Goal: Task Accomplishment & Management: Manage account settings

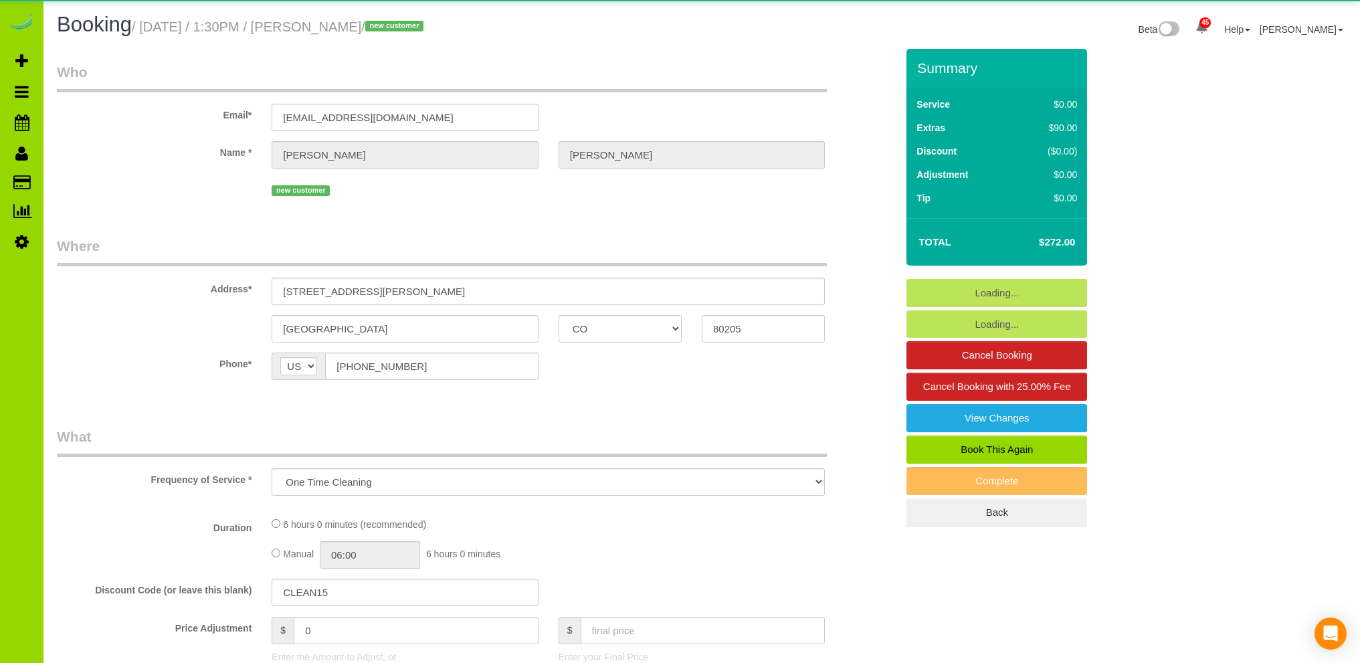
select select "CO"
select select "spot1"
select select "number:69"
select select "number:2"
select select "number:11"
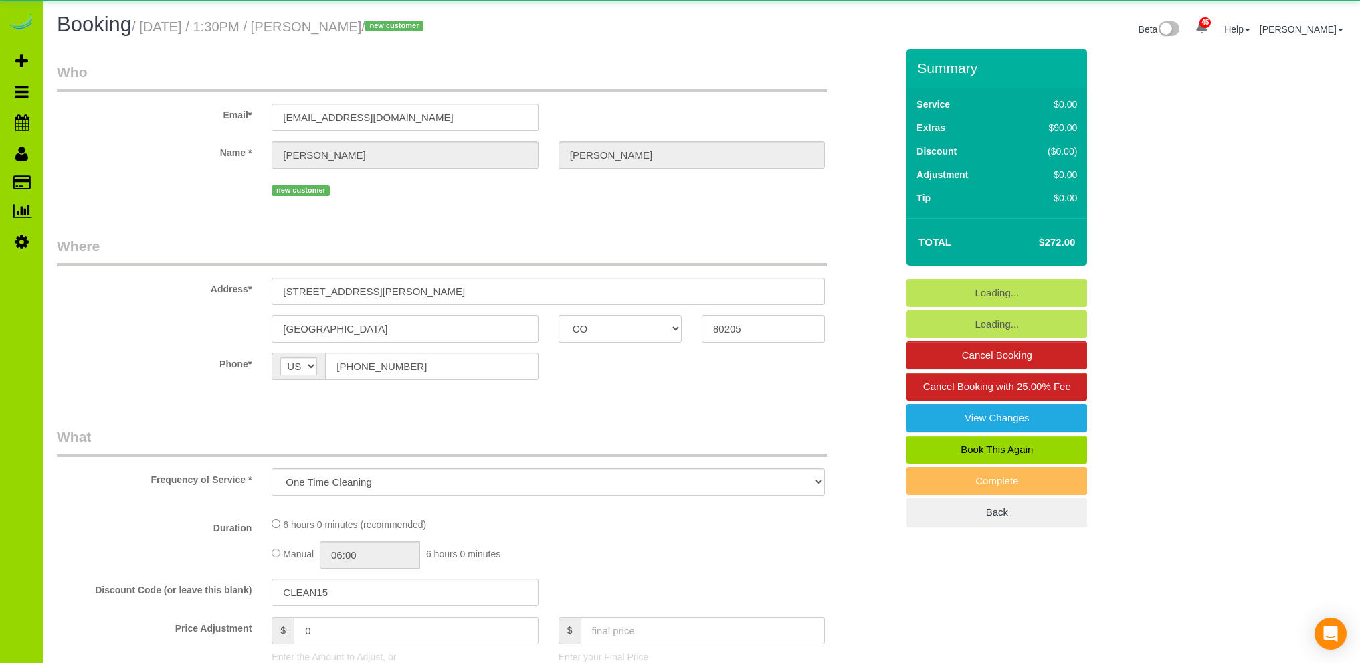
select select "object:1161"
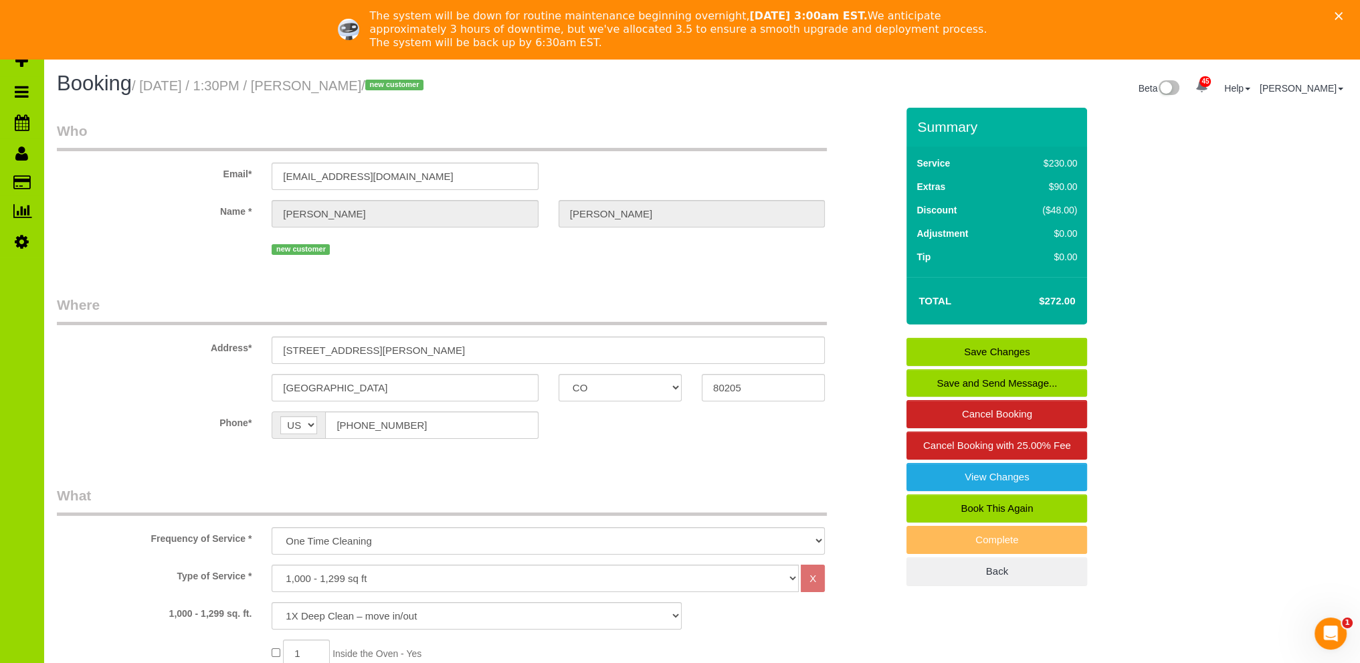
click at [1343, 12] on icon "Close" at bounding box center [1339, 16] width 8 height 8
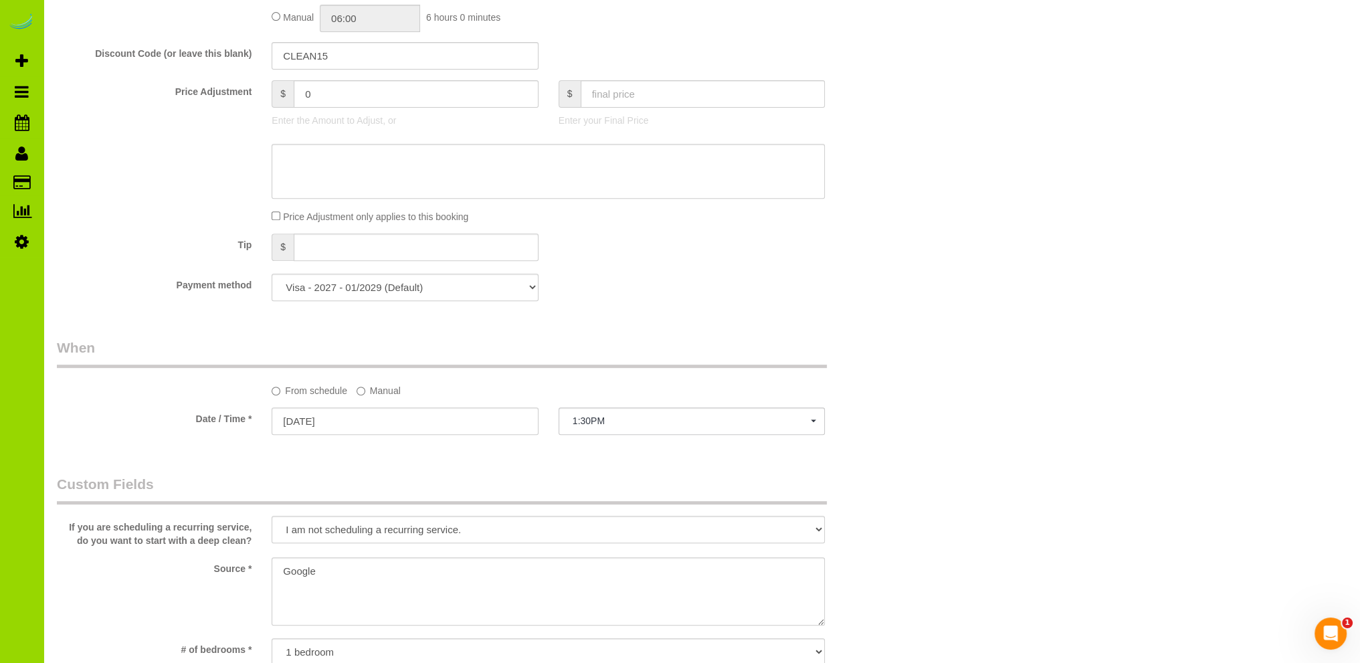
scroll to position [134, 0]
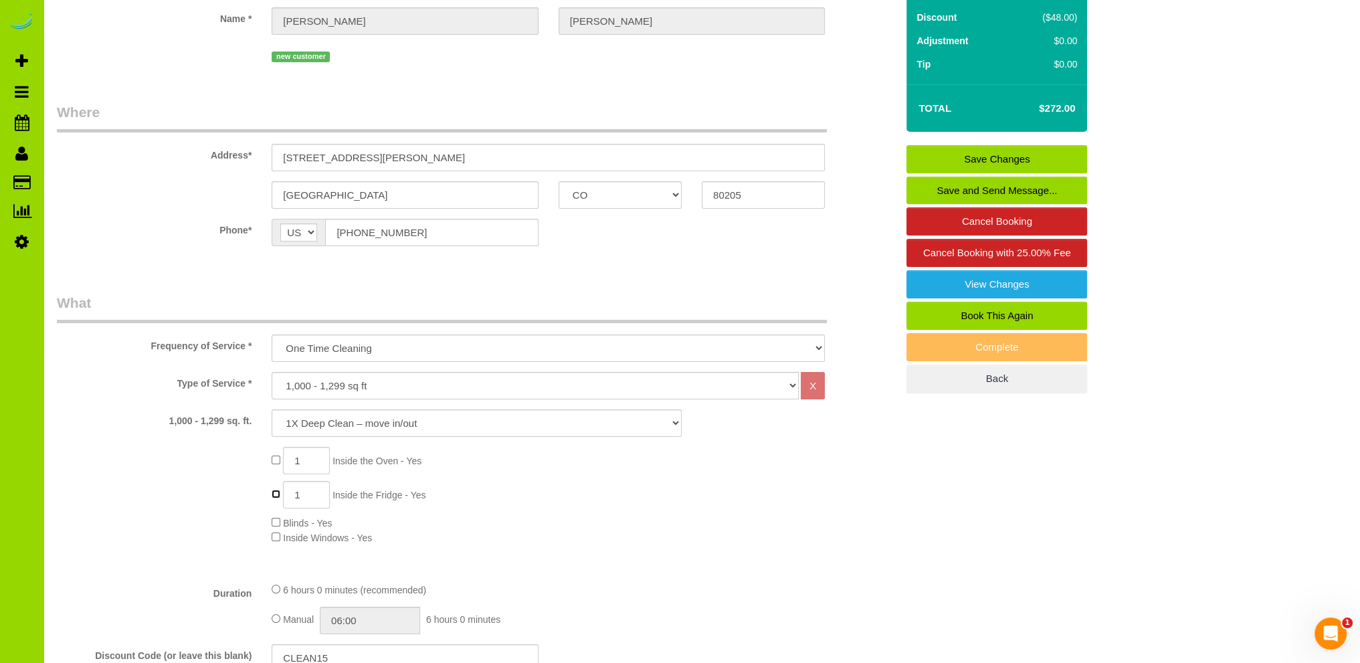
type input "0"
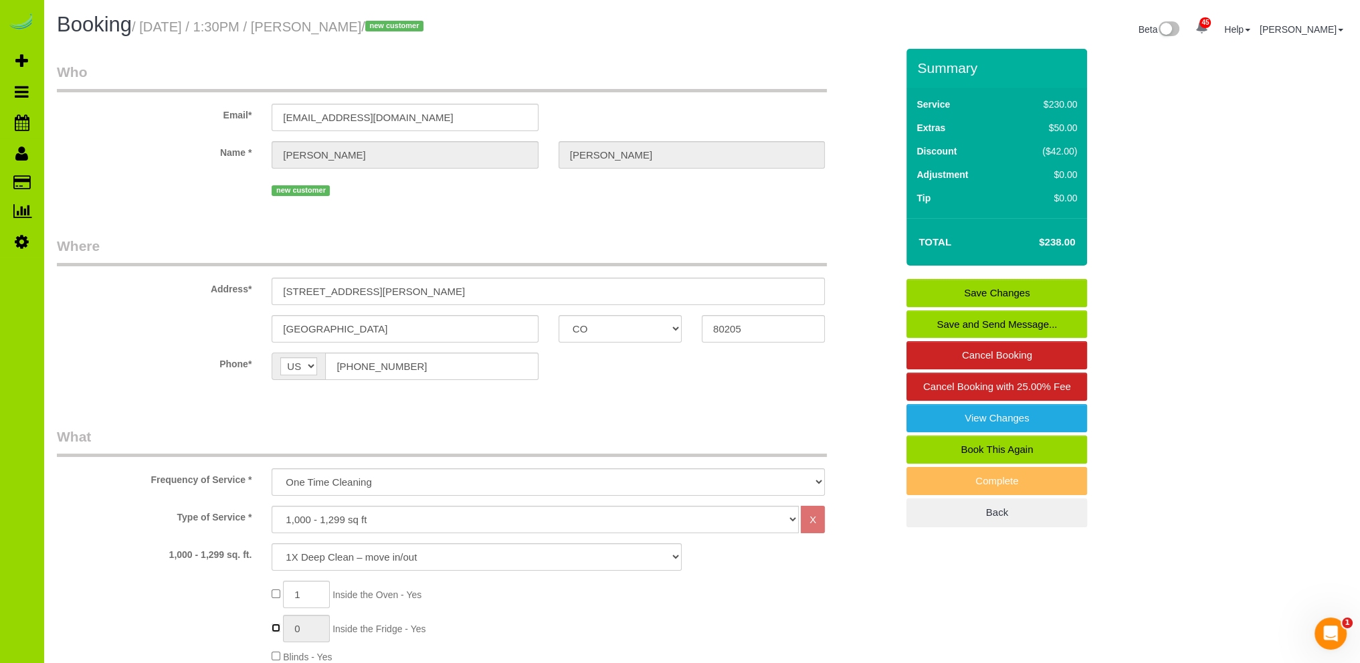
select select "spot6"
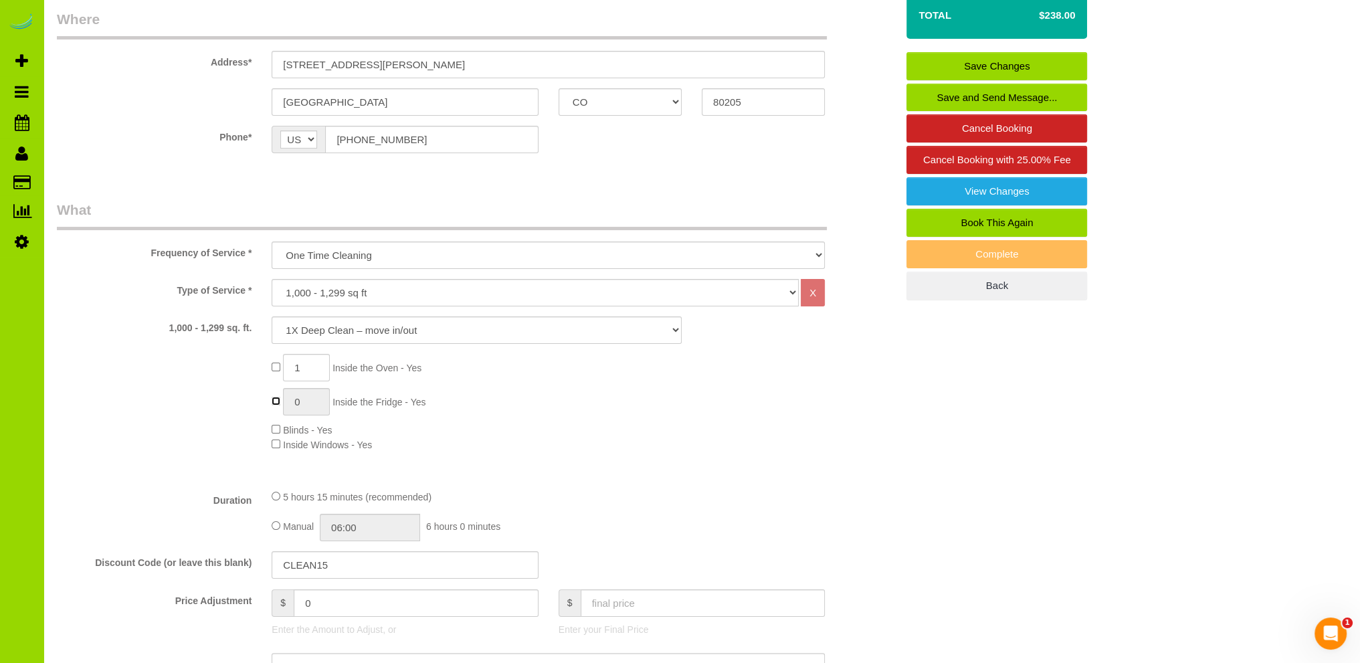
scroll to position [268, 0]
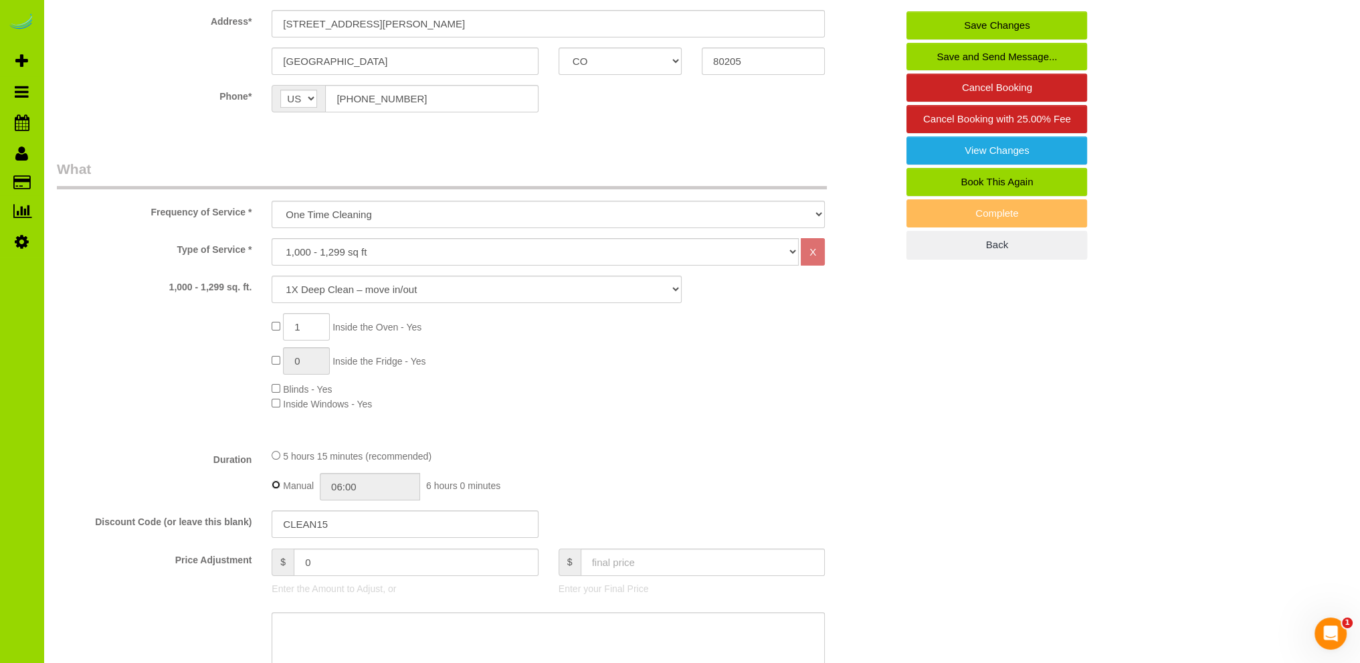
type input "05:15"
click at [362, 488] on input "05:15" at bounding box center [370, 486] width 100 height 27
click at [668, 397] on div "1 Inside the Oven - Yes 0 Inside the Fridge - Yes Blinds - Yes Inside Windows -…" at bounding box center [584, 362] width 645 height 98
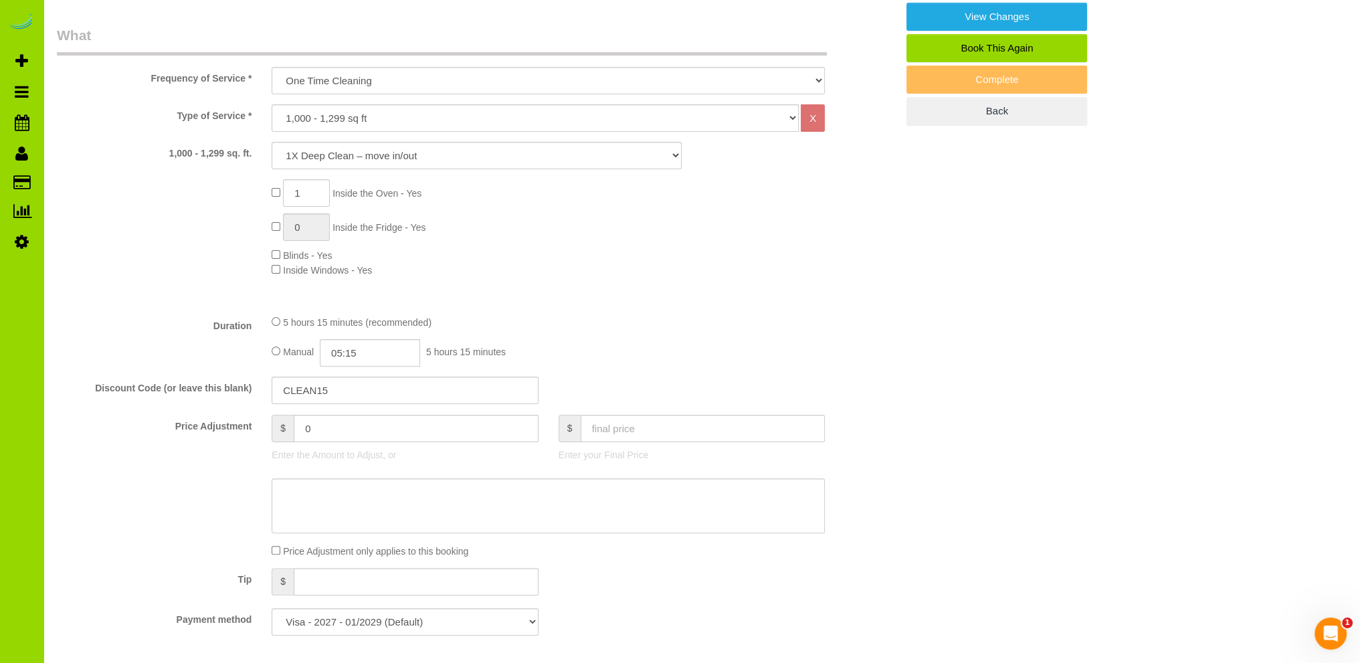
scroll to position [0, 0]
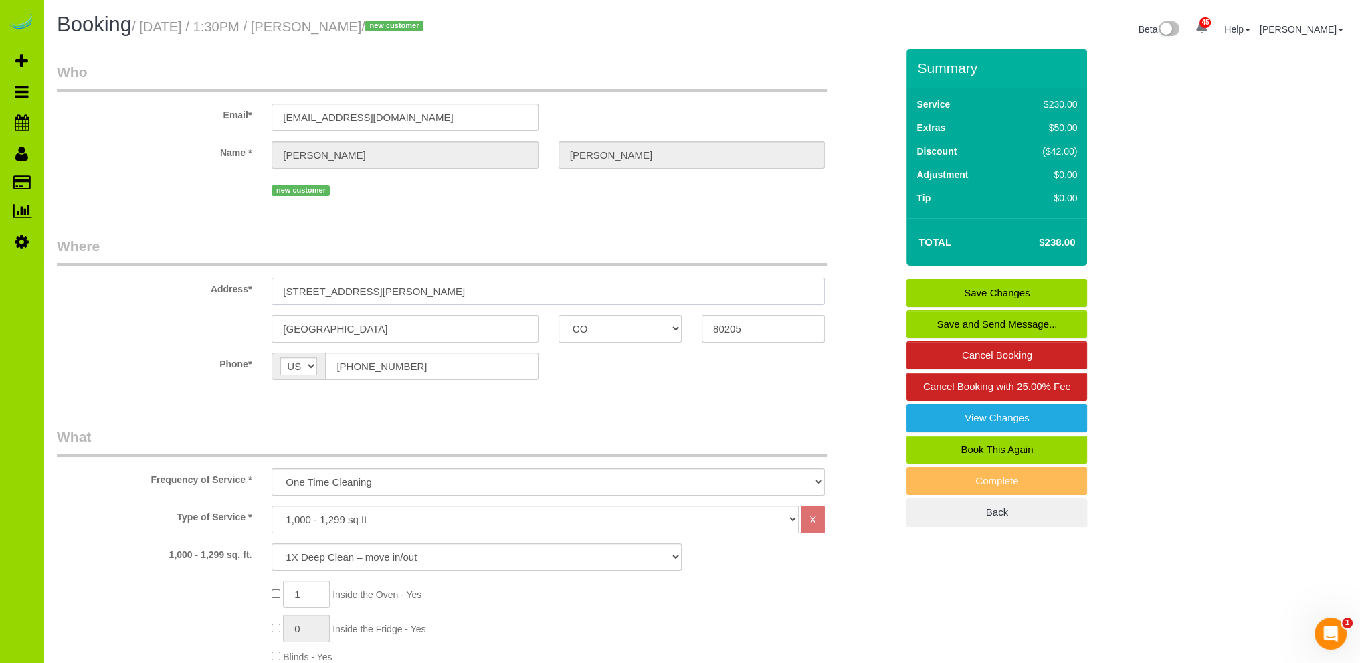
drag, startPoint x: 386, startPoint y: 289, endPoint x: 240, endPoint y: 290, distance: 146.6
click at [240, 290] on div "Address* 2201 n ogden st, 1" at bounding box center [477, 270] width 860 height 69
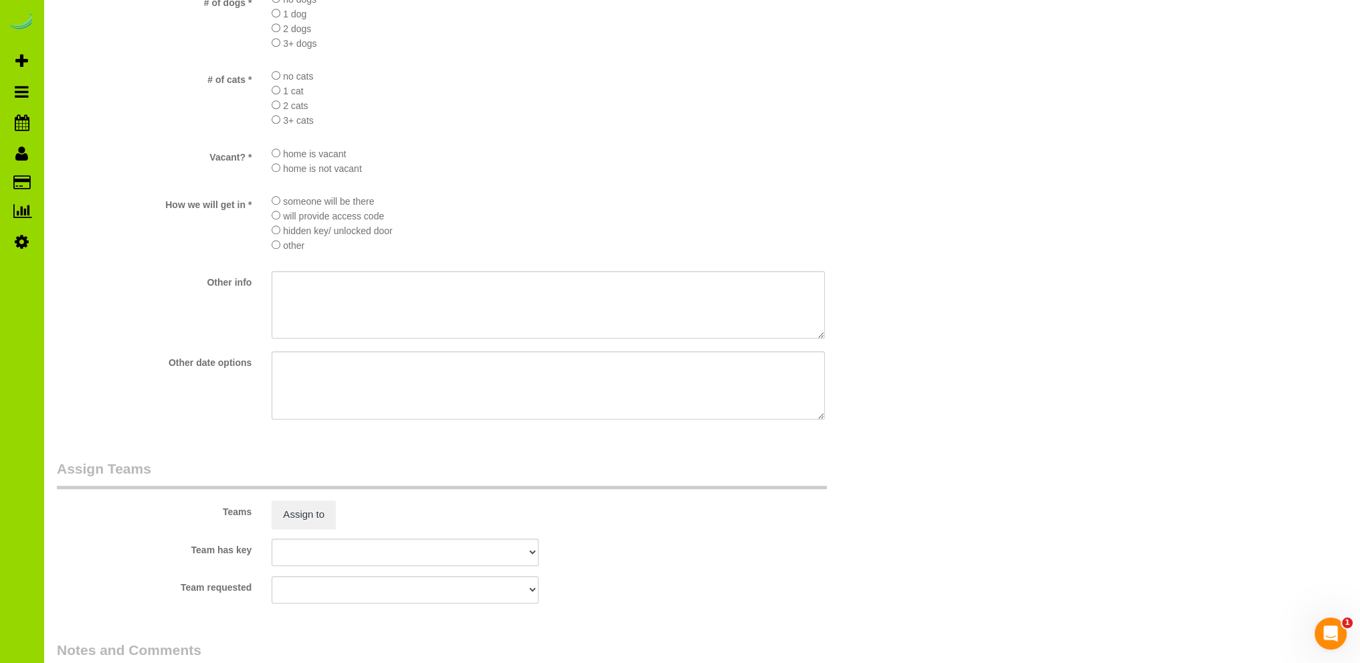
scroll to position [1804, 0]
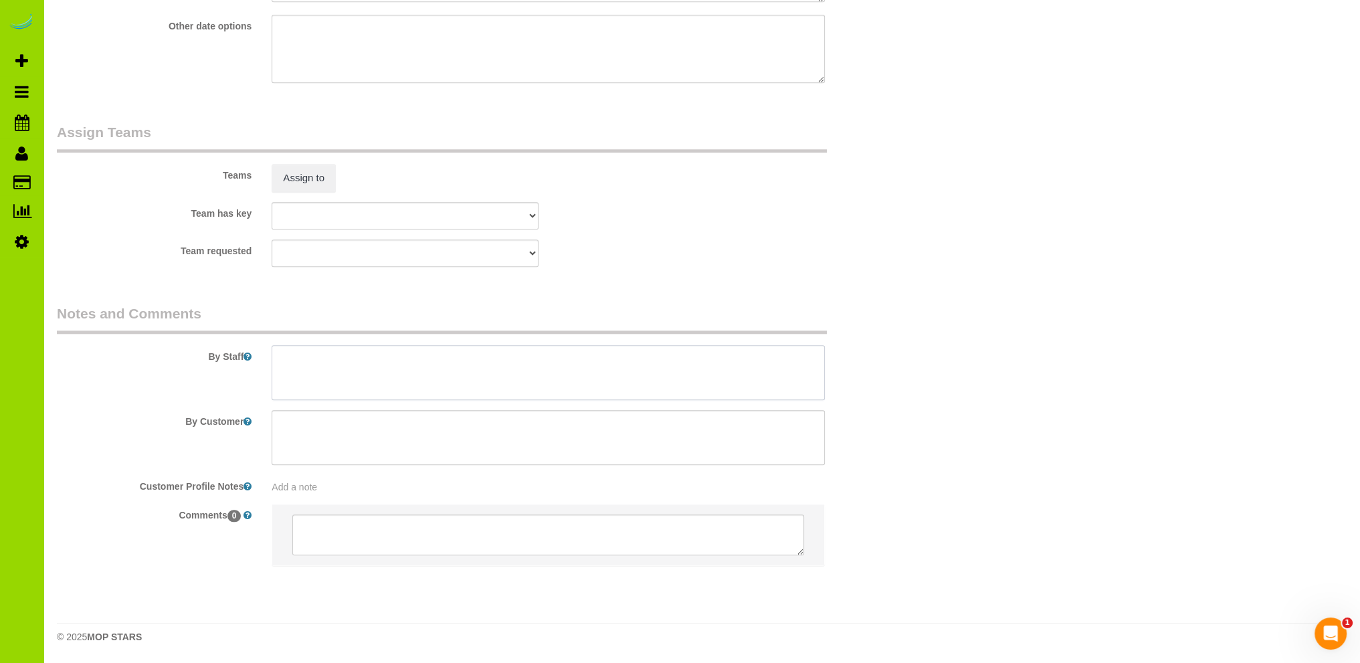
click at [436, 358] on textarea at bounding box center [548, 372] width 553 height 55
click at [362, 358] on textarea at bounding box center [548, 372] width 553 height 55
type textarea "- Est 4.5 hours. Thank you."
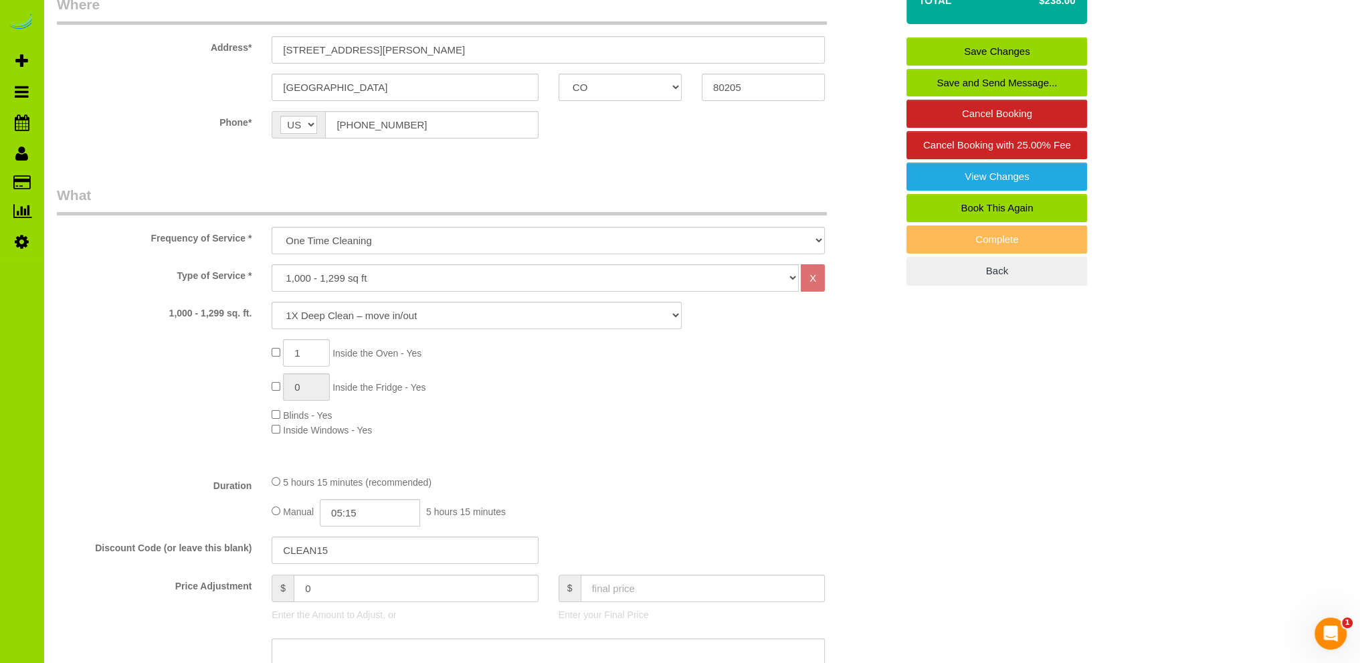
scroll to position [64, 0]
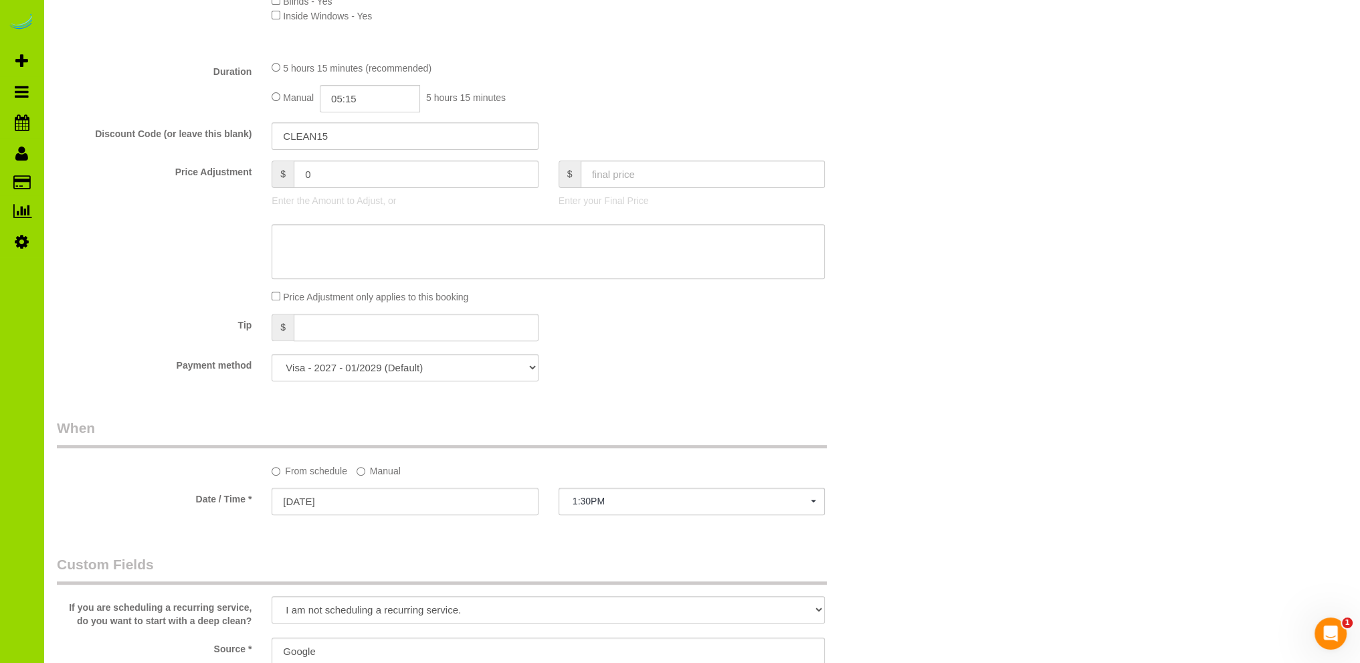
scroll to position [332, 0]
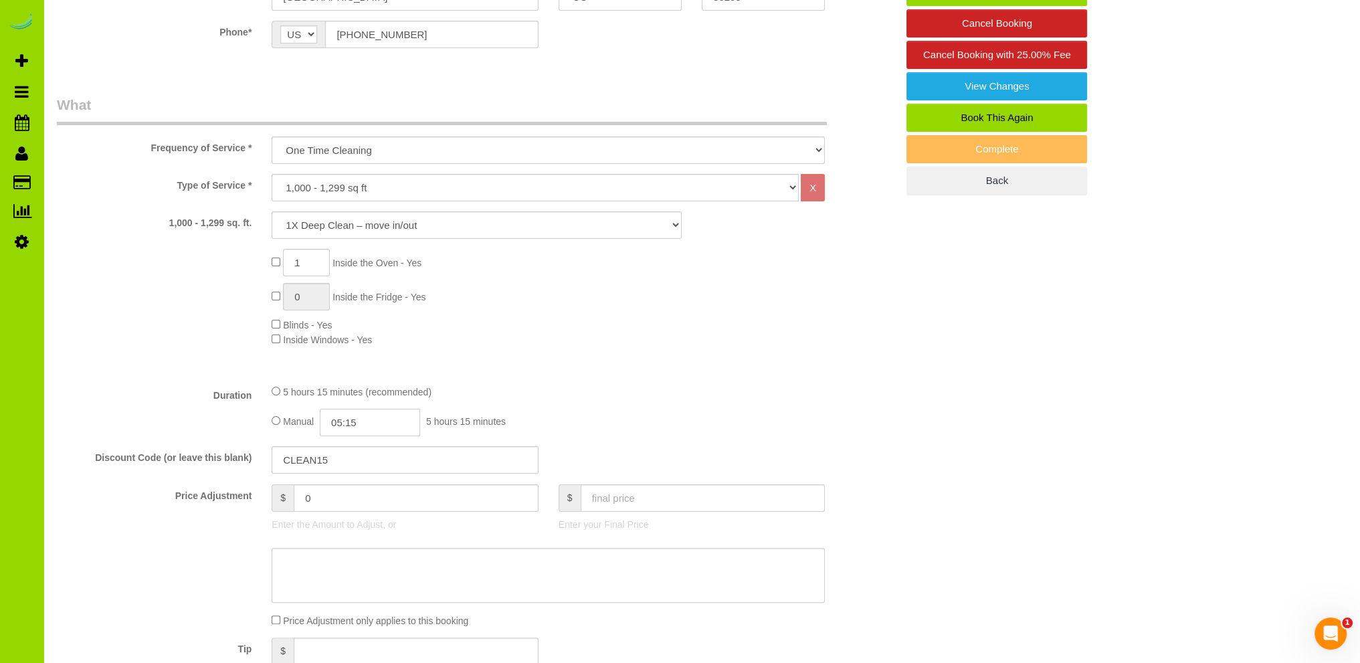
click at [382, 420] on input "05:15" at bounding box center [370, 422] width 100 height 27
type input "04:30"
click at [358, 513] on li "04:30" at bounding box center [356, 517] width 60 height 17
select select "spot11"
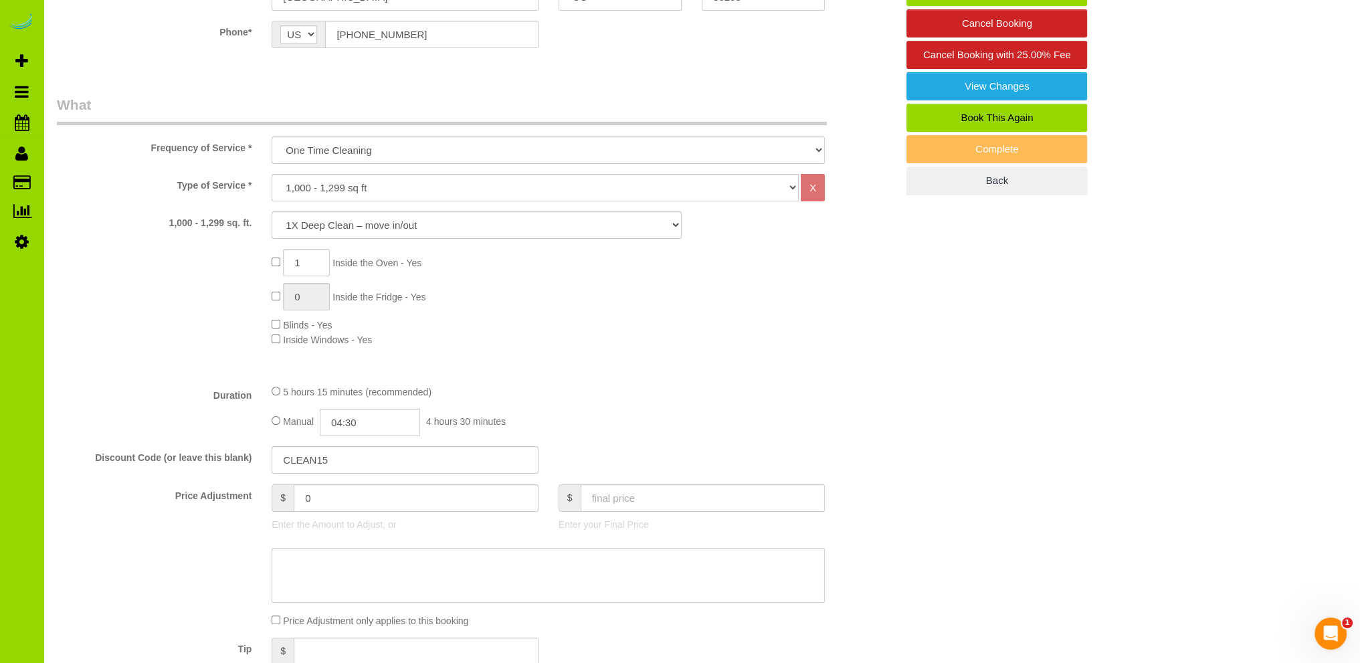
click at [579, 375] on fieldset "What Frequency of Service * One Time Cleaning Weekly Cleaning Biweekly Cleaning…" at bounding box center [477, 405] width 840 height 620
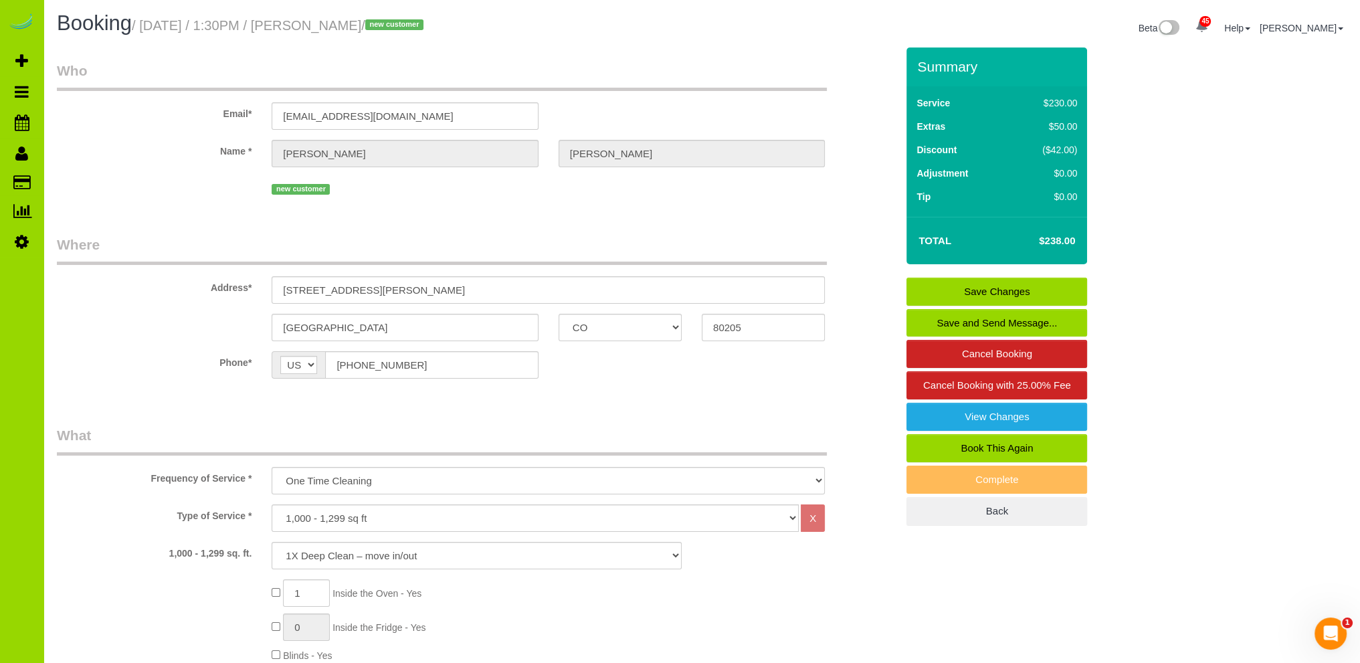
scroll to position [0, 0]
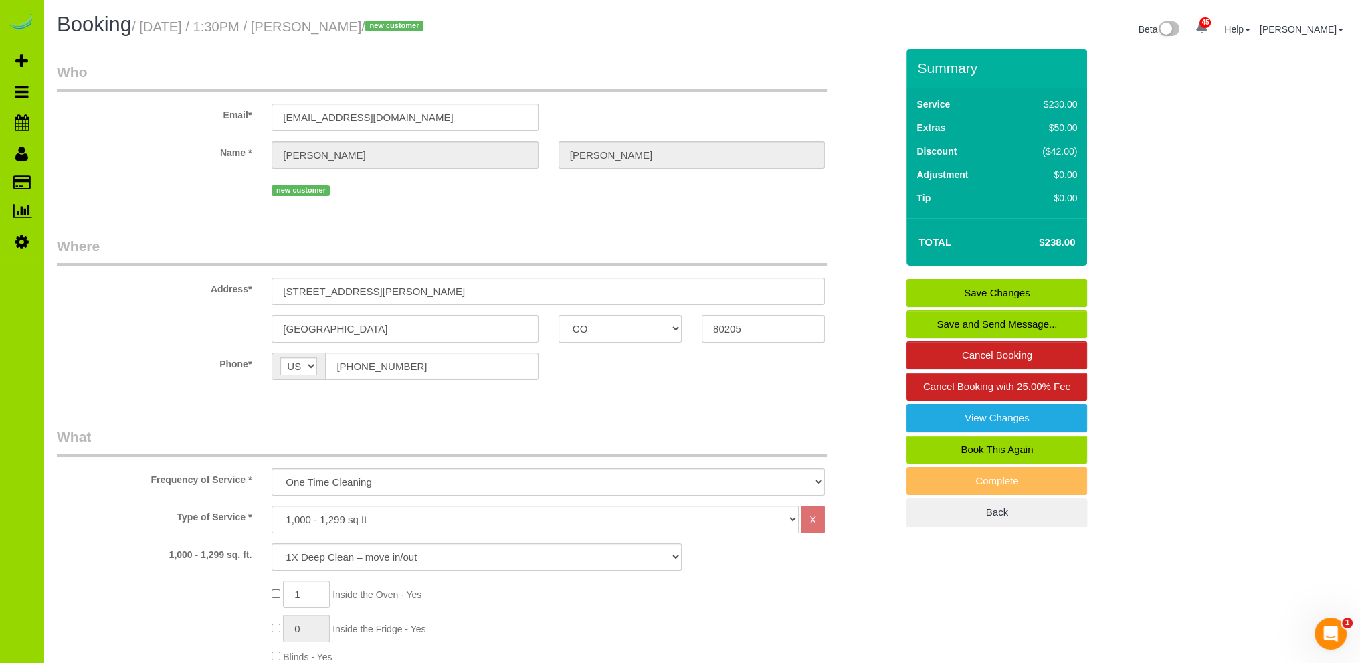
click at [970, 284] on link "Save Changes" at bounding box center [997, 293] width 181 height 28
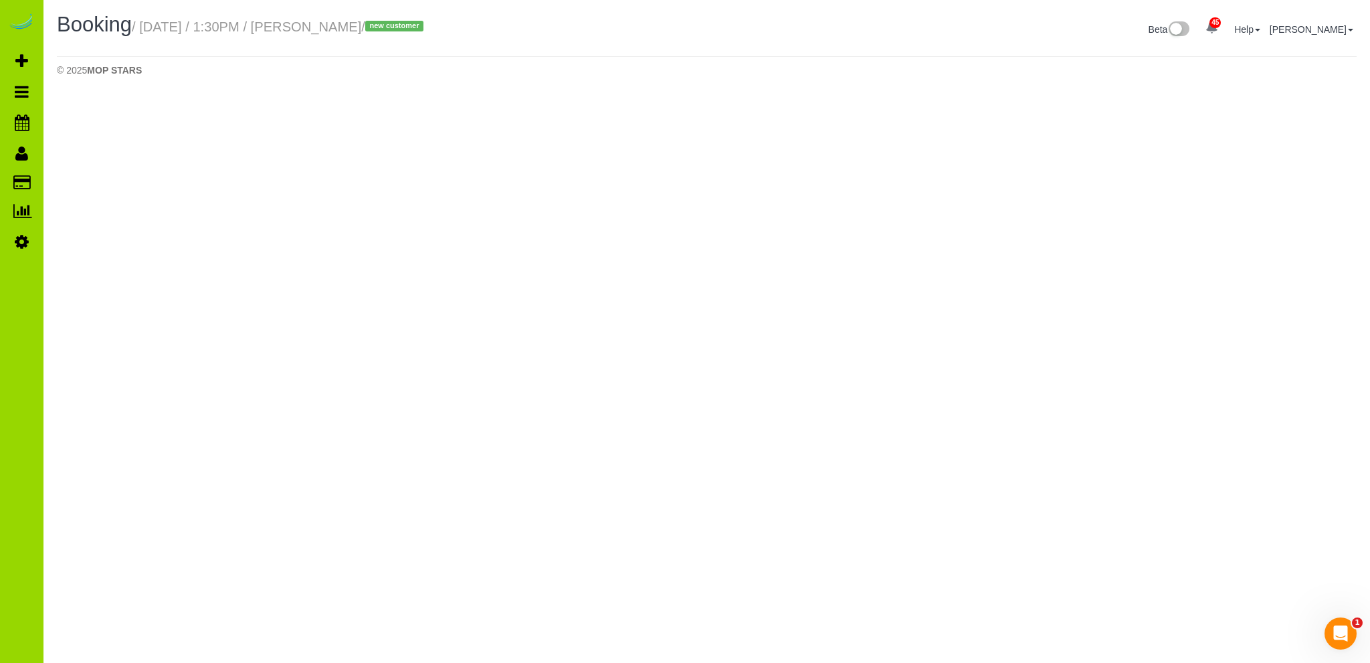
select select "CO"
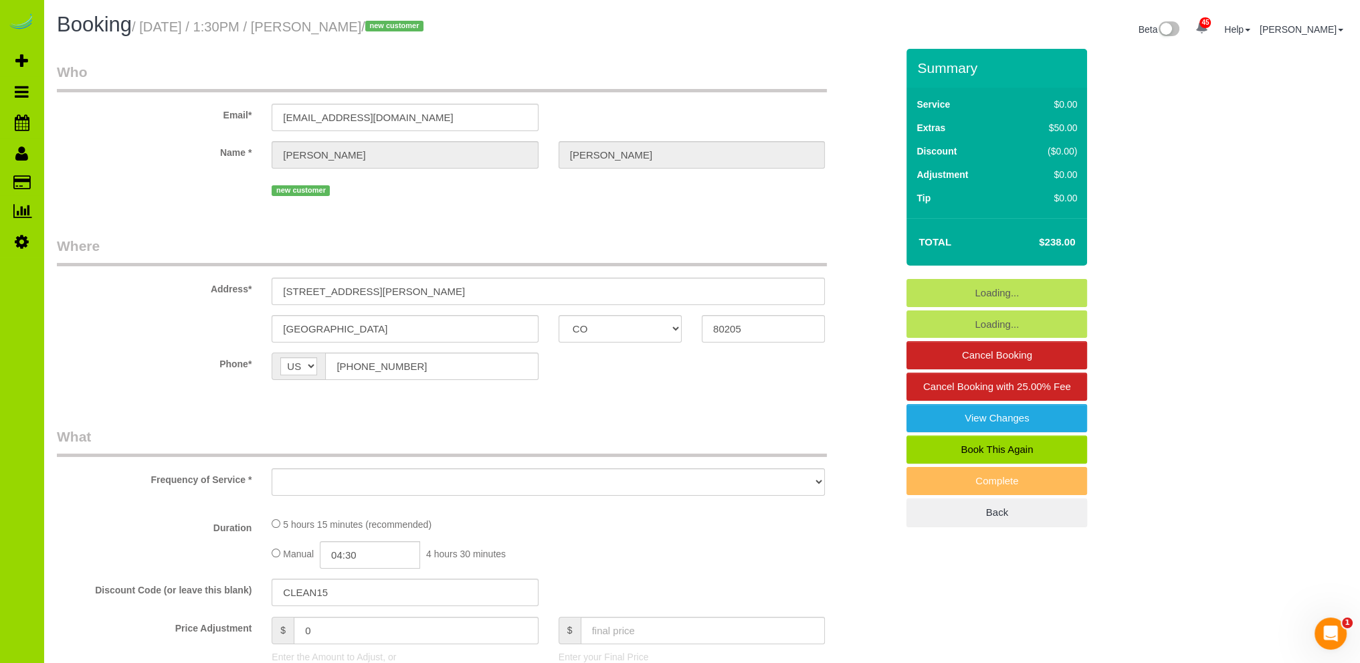
select select "object:2208"
select select "string:fspay-9c9c9e8a-1c27-4f5f-bb96-b0c07d28c2df"
select select "number:69"
select select "number:2"
select select "number:11"
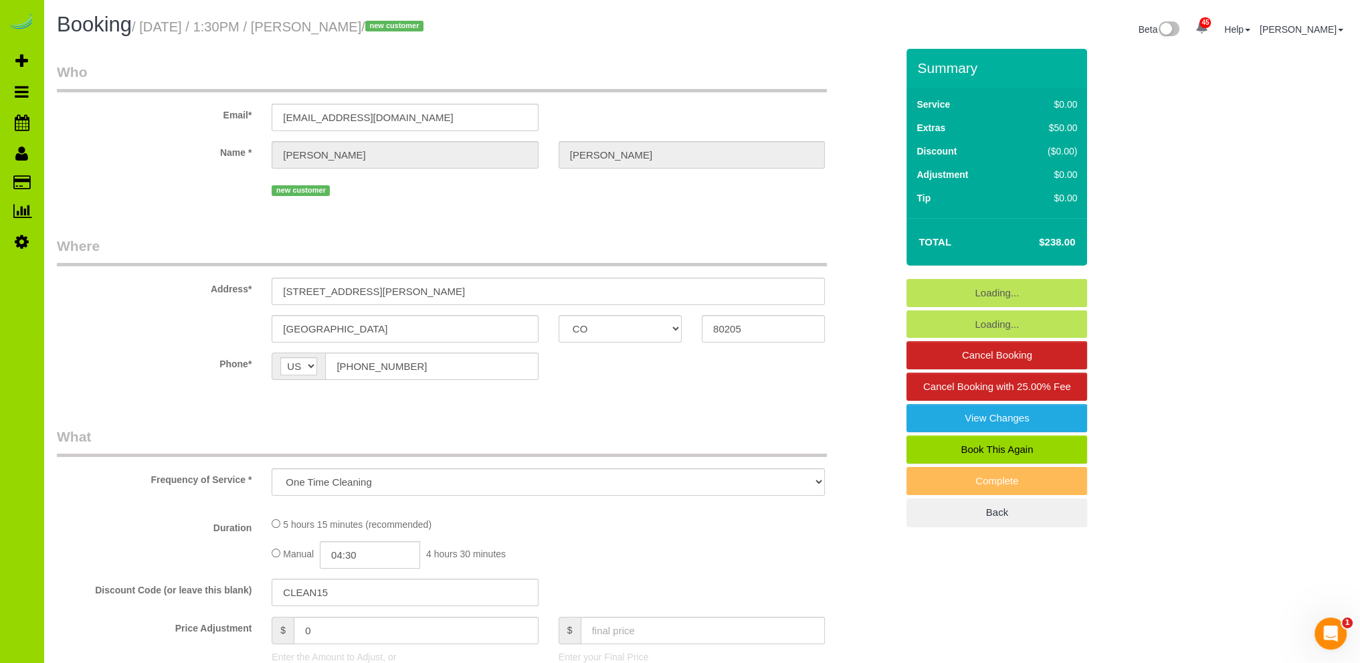
select select "object:2624"
select select "spot16"
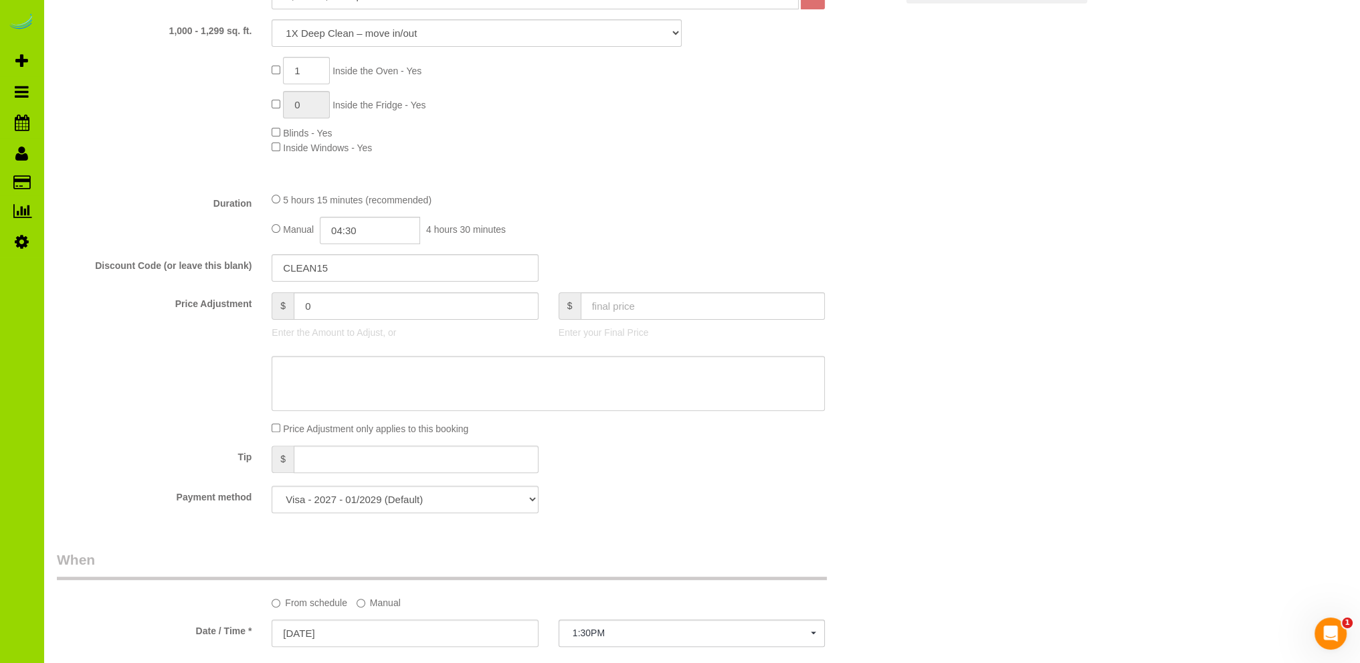
scroll to position [535, 0]
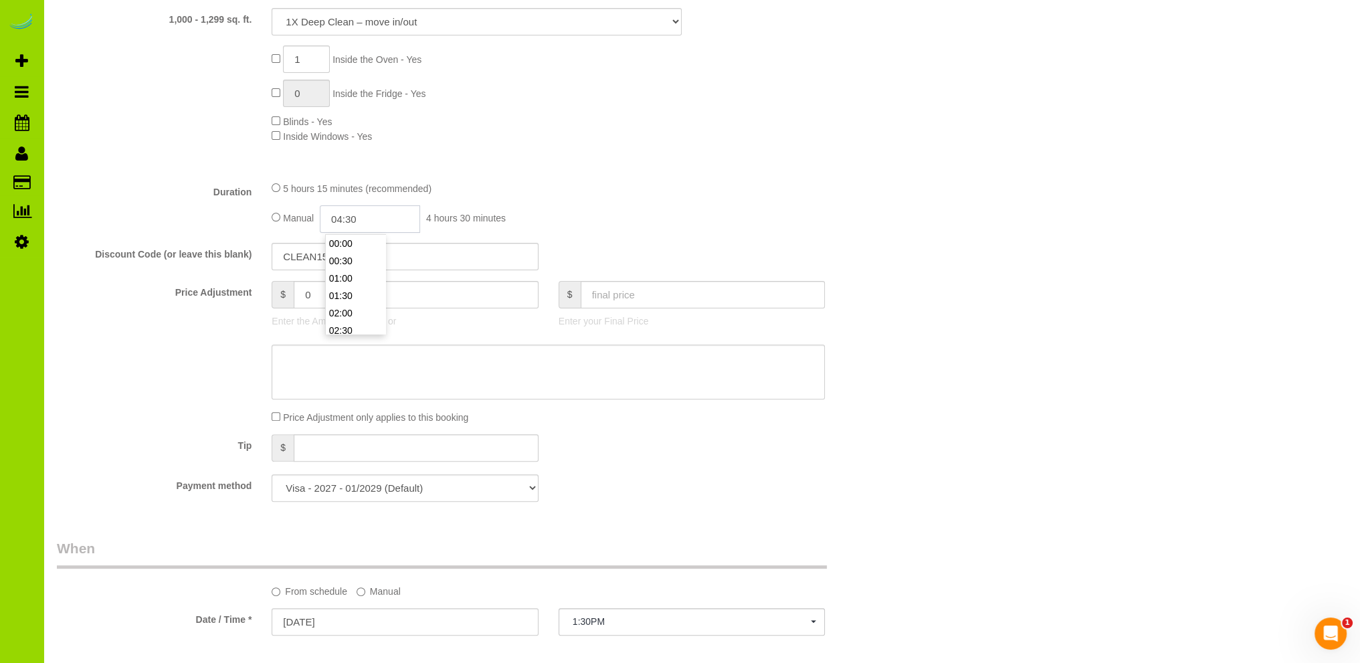
drag, startPoint x: 359, startPoint y: 221, endPoint x: 370, endPoint y: 226, distance: 11.7
click at [360, 220] on input "04:30" at bounding box center [370, 218] width 100 height 27
type input "02:00"
click at [354, 260] on li "02:00" at bounding box center [356, 260] width 60 height 17
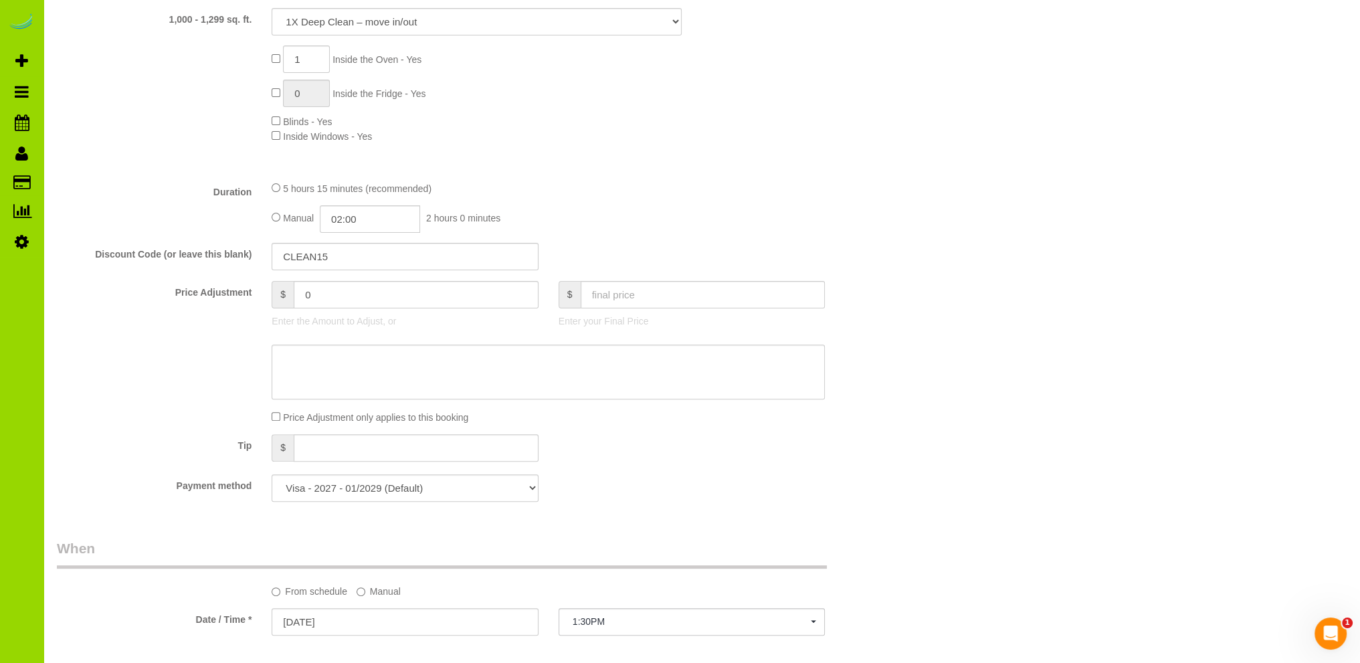
select select "spot21"
click at [389, 213] on input "02:00" at bounding box center [370, 218] width 100 height 27
type input "02:15"
select select "spot31"
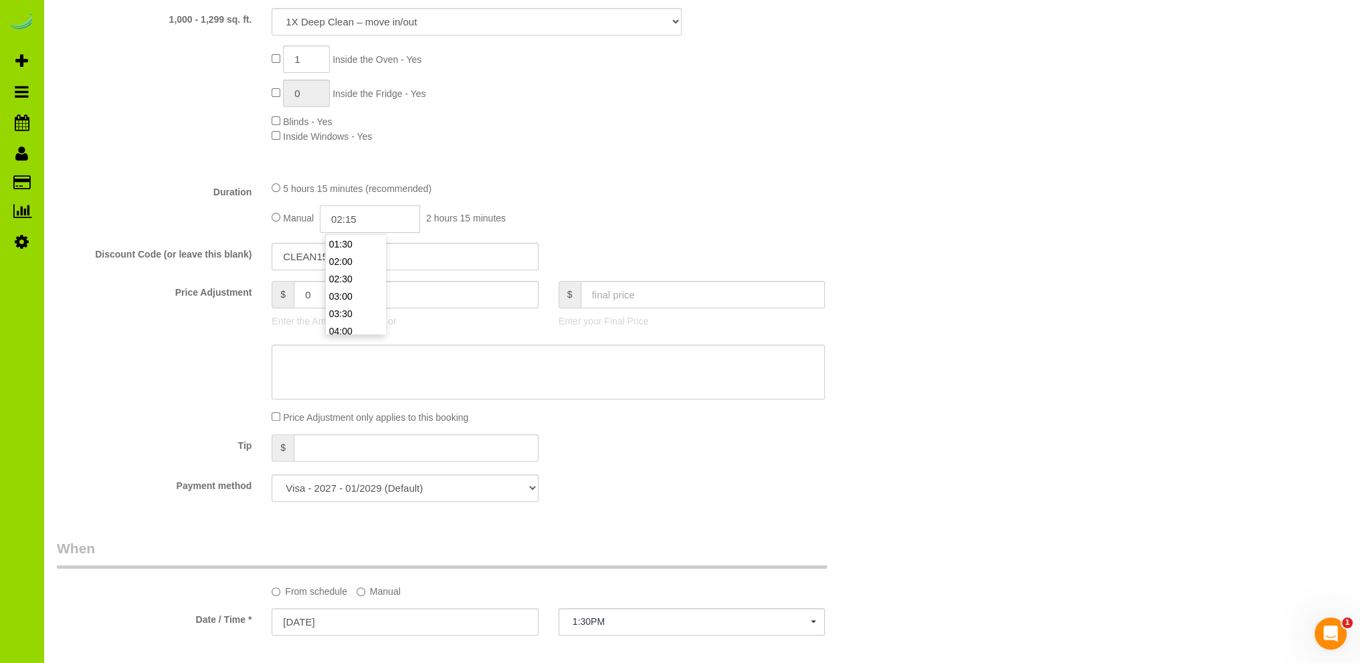
type input "02:15"
click at [778, 189] on div "5 hours 15 minutes (recommended)" at bounding box center [548, 188] width 553 height 15
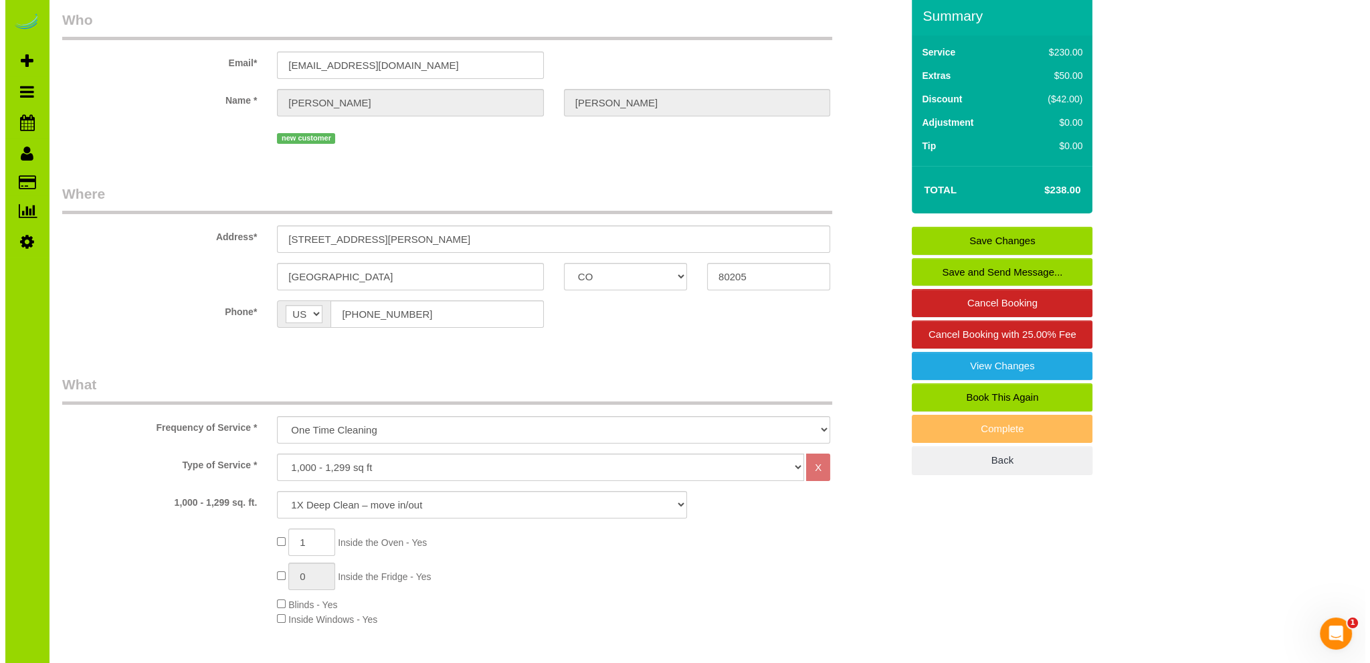
scroll to position [0, 0]
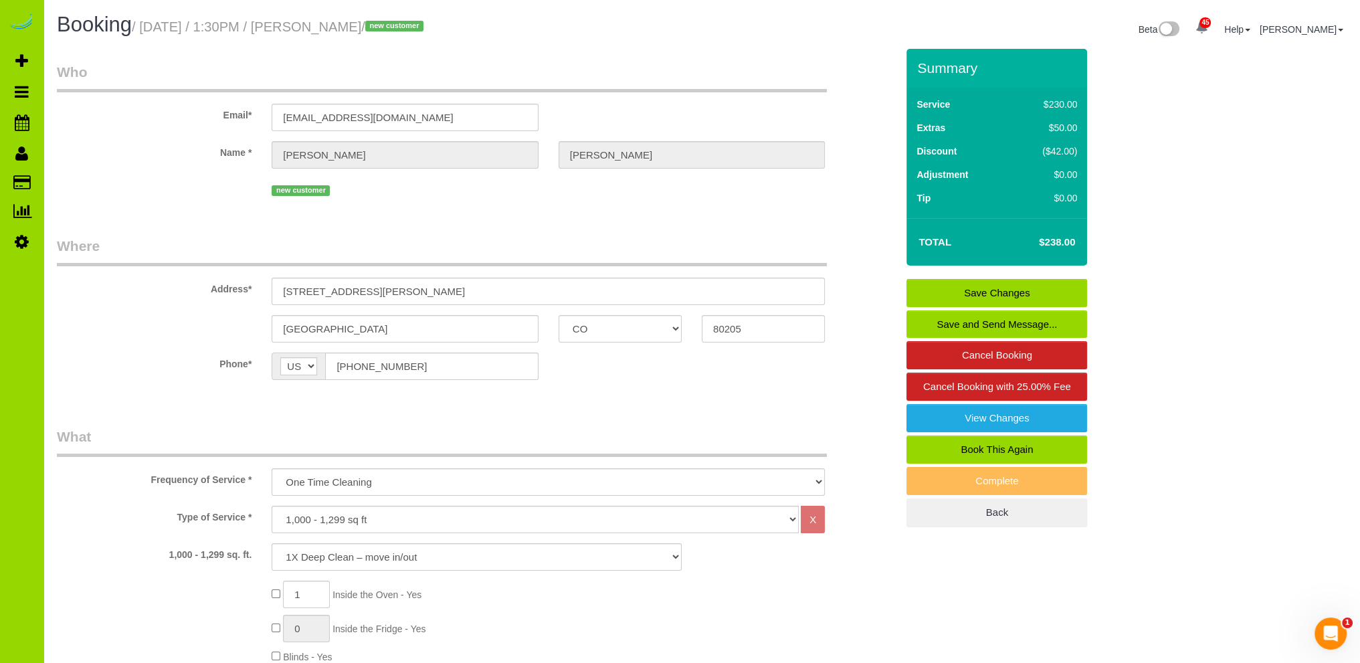
drag, startPoint x: 980, startPoint y: 286, endPoint x: 966, endPoint y: 287, distance: 14.8
click at [980, 286] on link "Save Changes" at bounding box center [997, 293] width 181 height 28
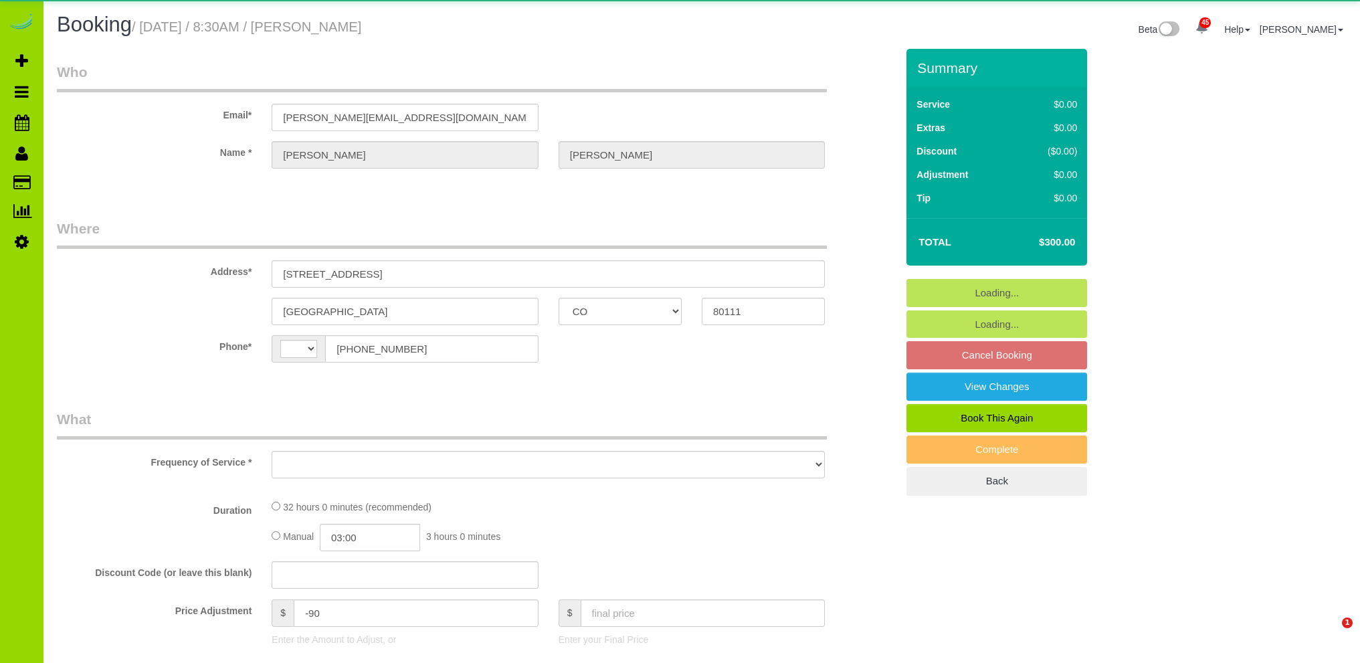
select select "CO"
select select "string:US"
select select "object:1221"
select select "string:fspay-4c9f0263-f9c7-4d7c-8fa2-767f593d5f70"
select select "4"
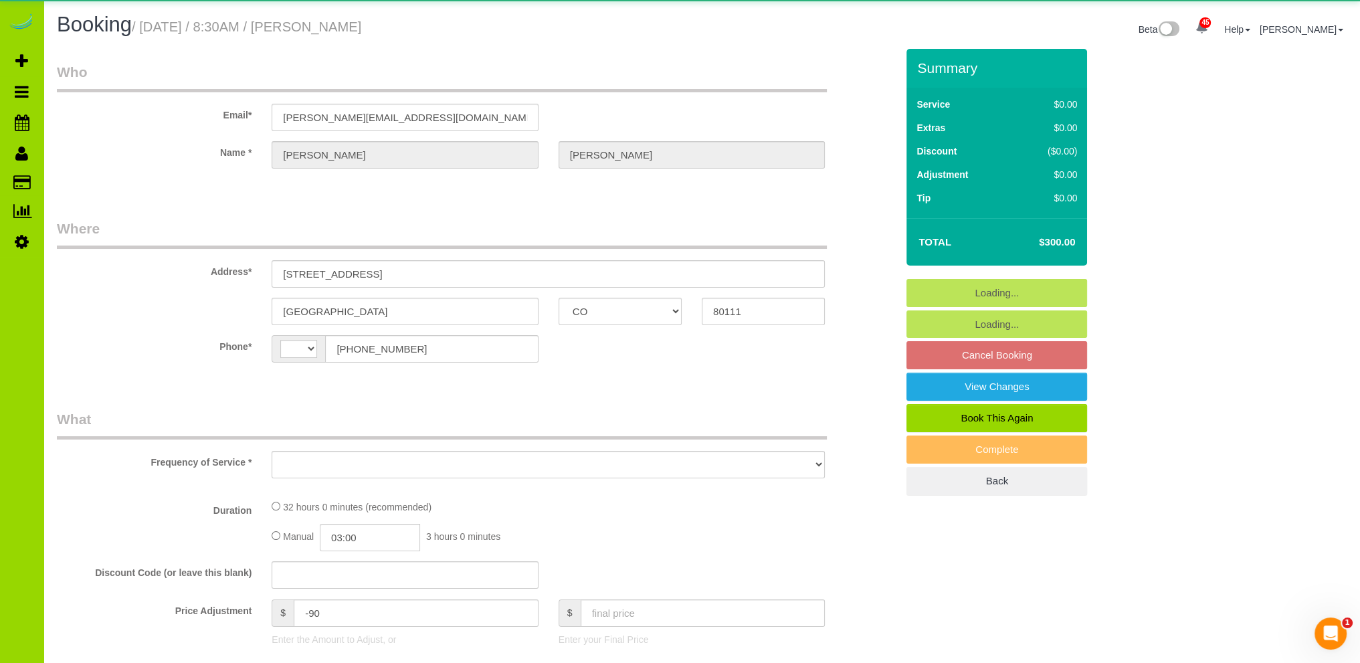
select select "number:6"
select select "number:20"
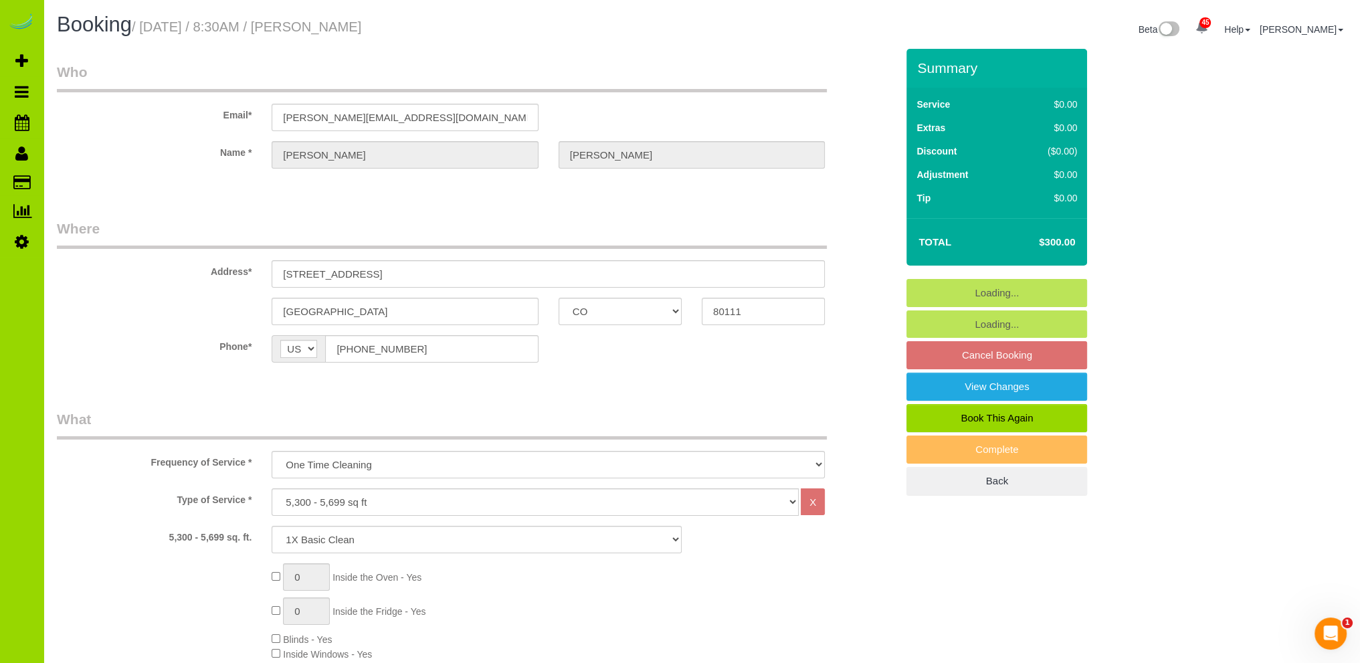
select select "4"
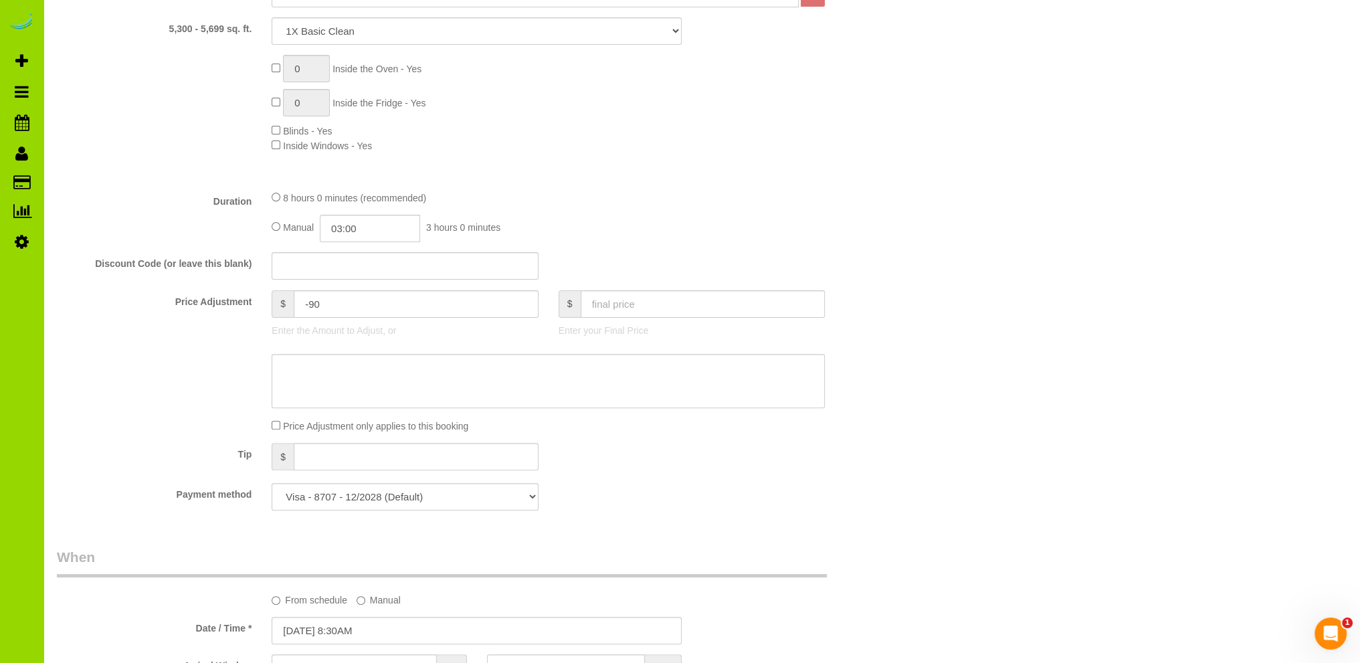
scroll to position [402, 0]
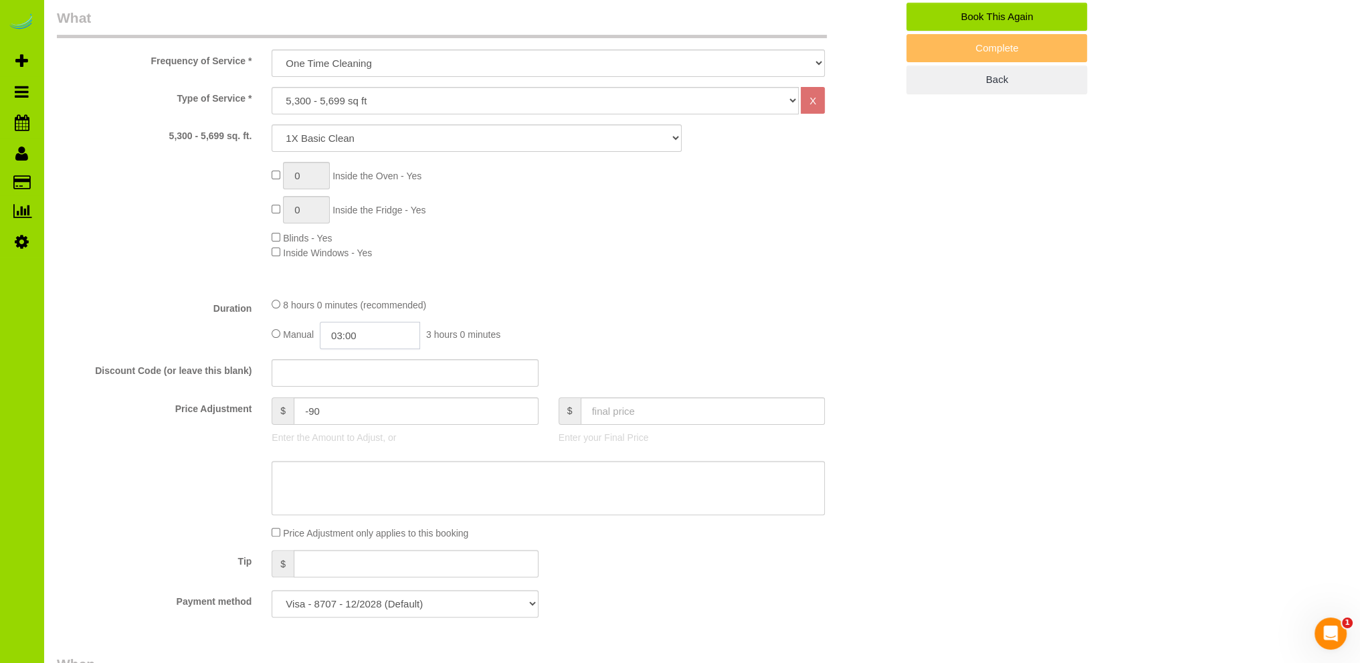
click at [345, 337] on input "03:00" at bounding box center [370, 335] width 100 height 27
type input "06:00"
click at [349, 369] on li "06:00" at bounding box center [356, 374] width 60 height 17
